Goal: Use online tool/utility: Use online tool/utility

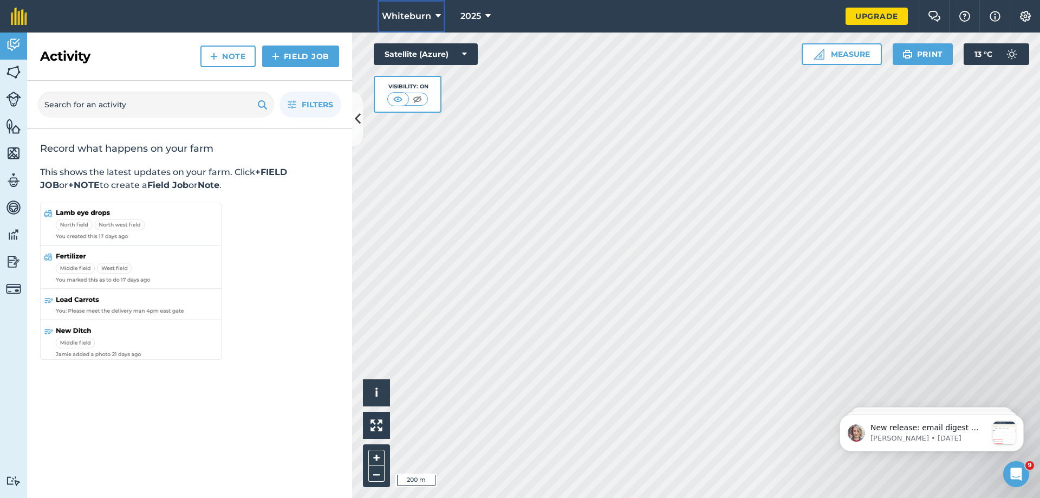
click at [438, 14] on icon at bounding box center [438, 16] width 5 height 13
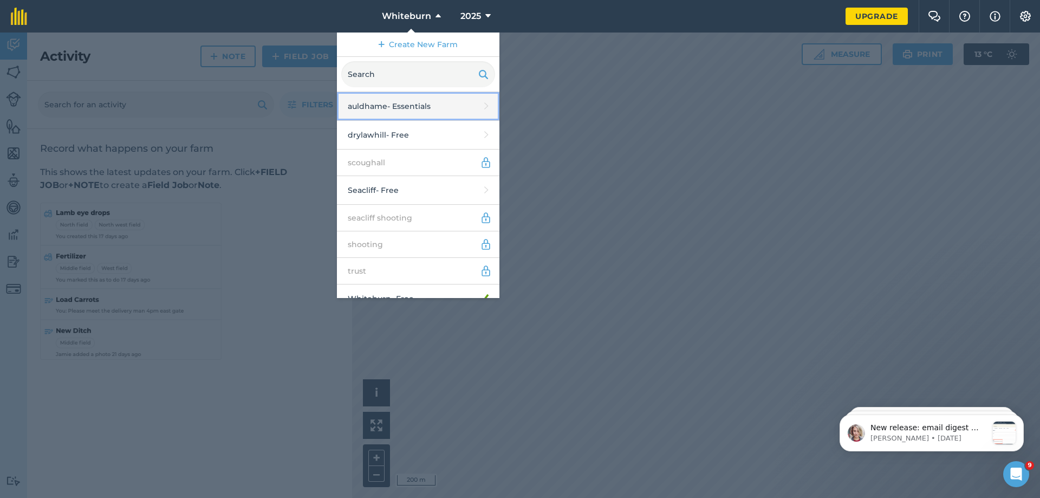
click at [402, 106] on link "auldhame - Essentials" at bounding box center [418, 106] width 163 height 29
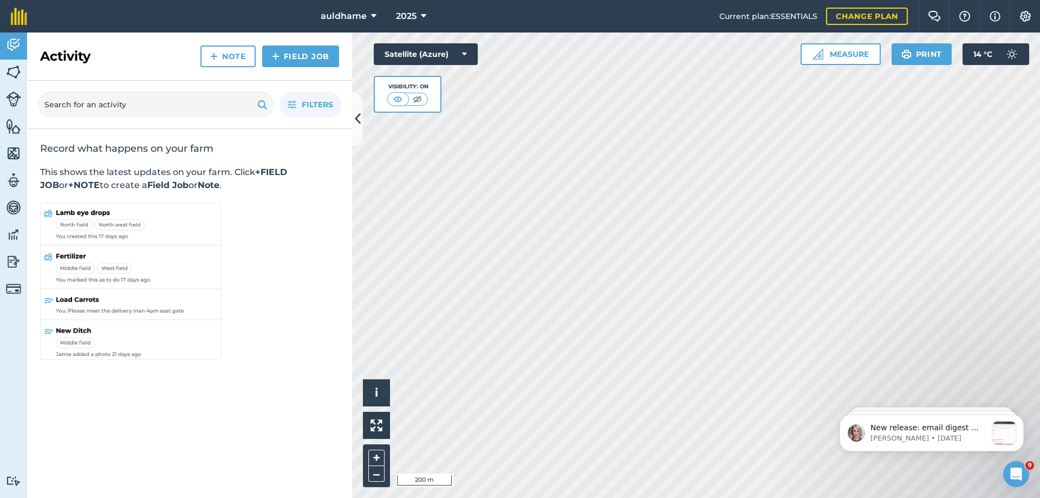
click at [292, 226] on div "Activity Fields Livestock Features Maps Team Vehicles Data Reporting Billing Tu…" at bounding box center [520, 265] width 1040 height 465
click at [351, 270] on div "Activity Fields Livestock Features Maps Team Vehicles Data Reporting Billing Tu…" at bounding box center [520, 265] width 1040 height 465
click at [859, 56] on button "Measure" at bounding box center [841, 54] width 80 height 22
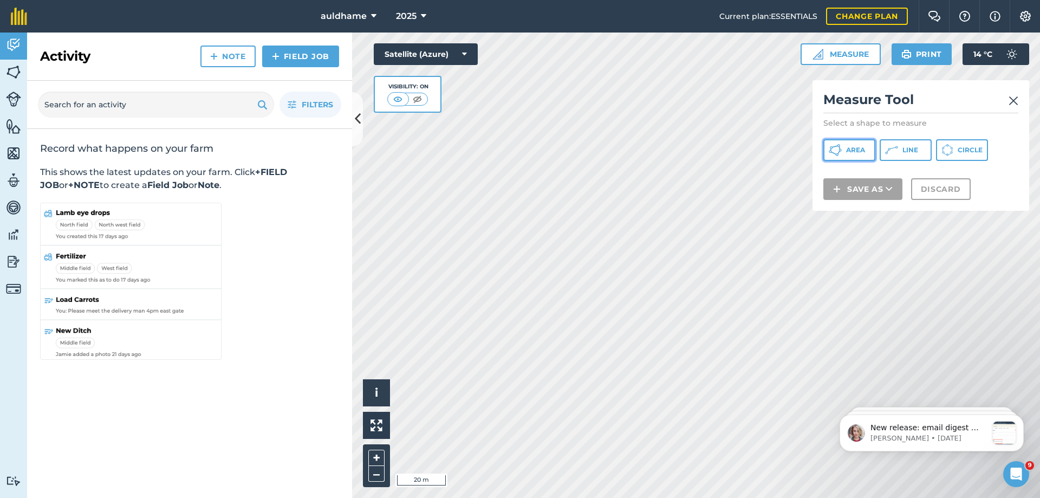
click at [839, 150] on icon at bounding box center [835, 150] width 13 height 13
